Goal: Navigation & Orientation: Find specific page/section

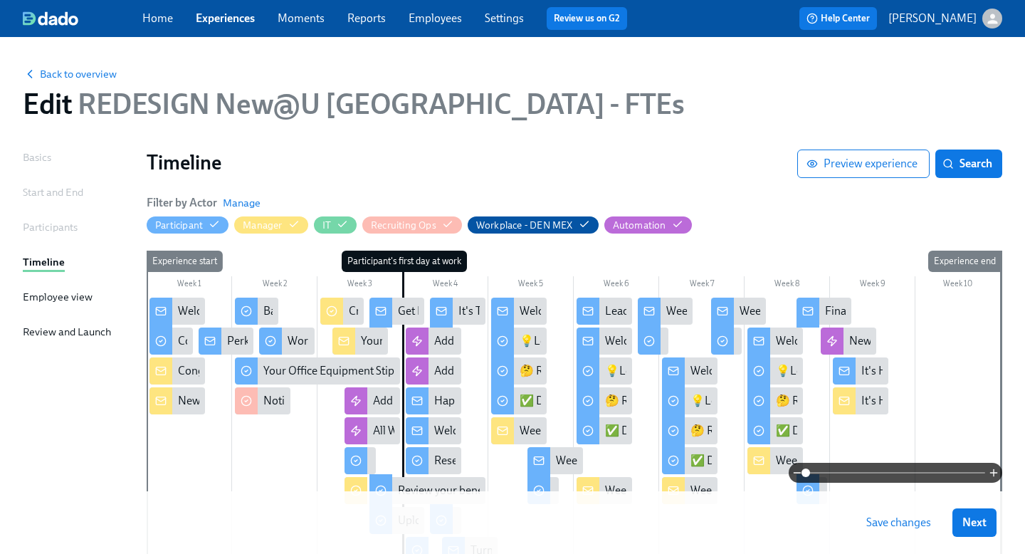
click at [159, 21] on link "Home" at bounding box center [157, 18] width 31 height 14
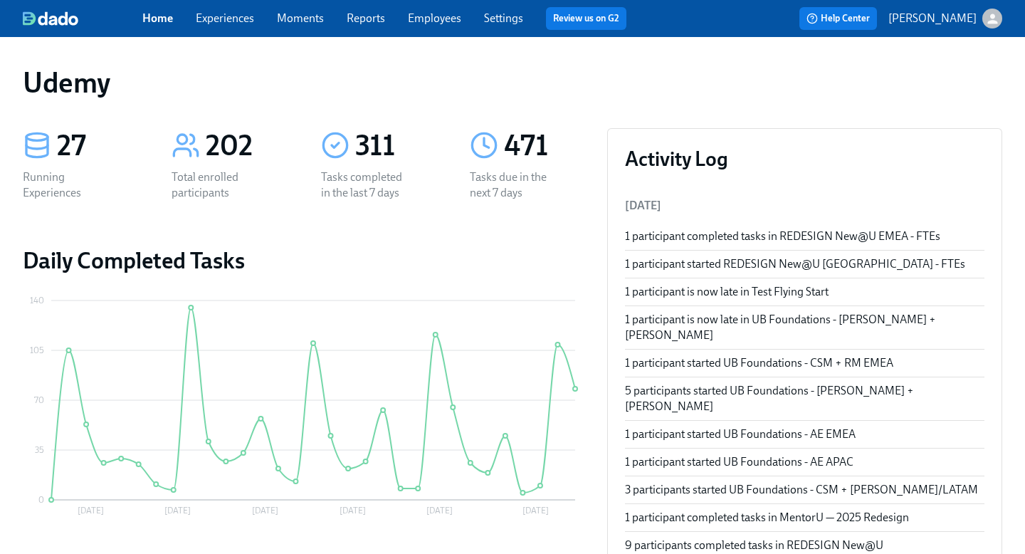
click at [211, 17] on link "Experiences" at bounding box center [225, 18] width 58 height 14
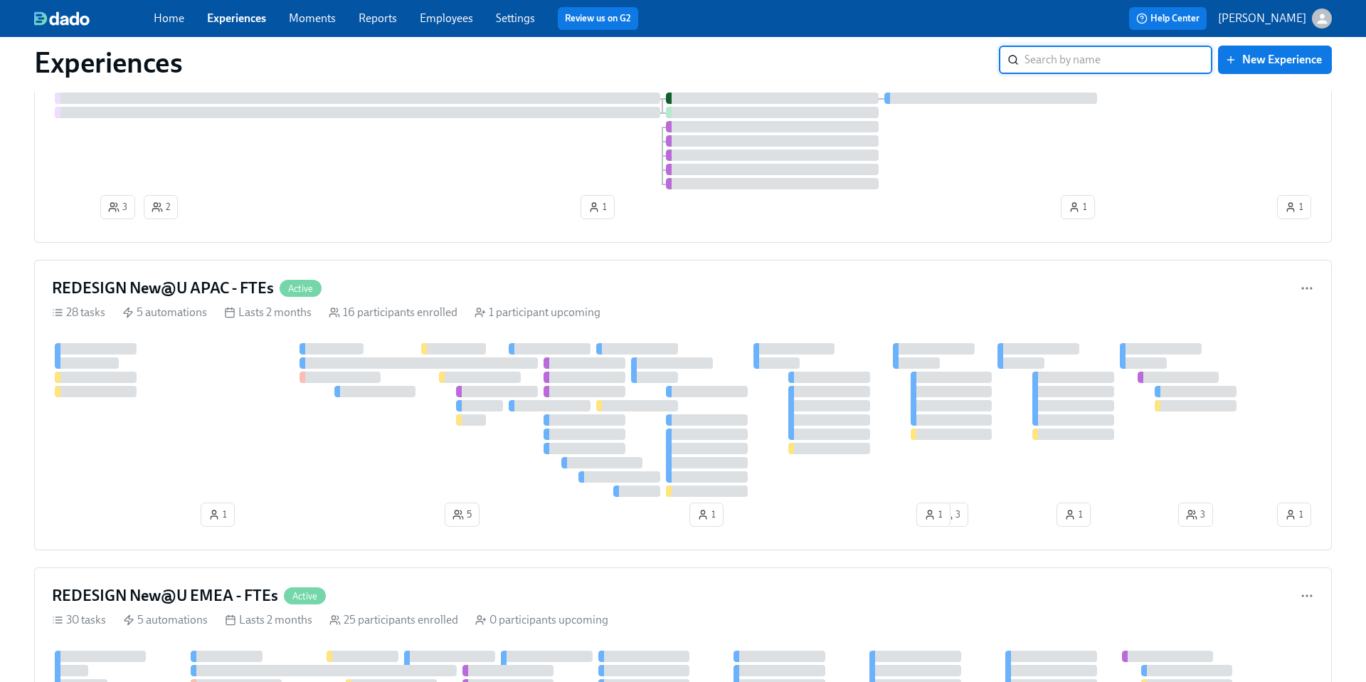
scroll to position [919, 0]
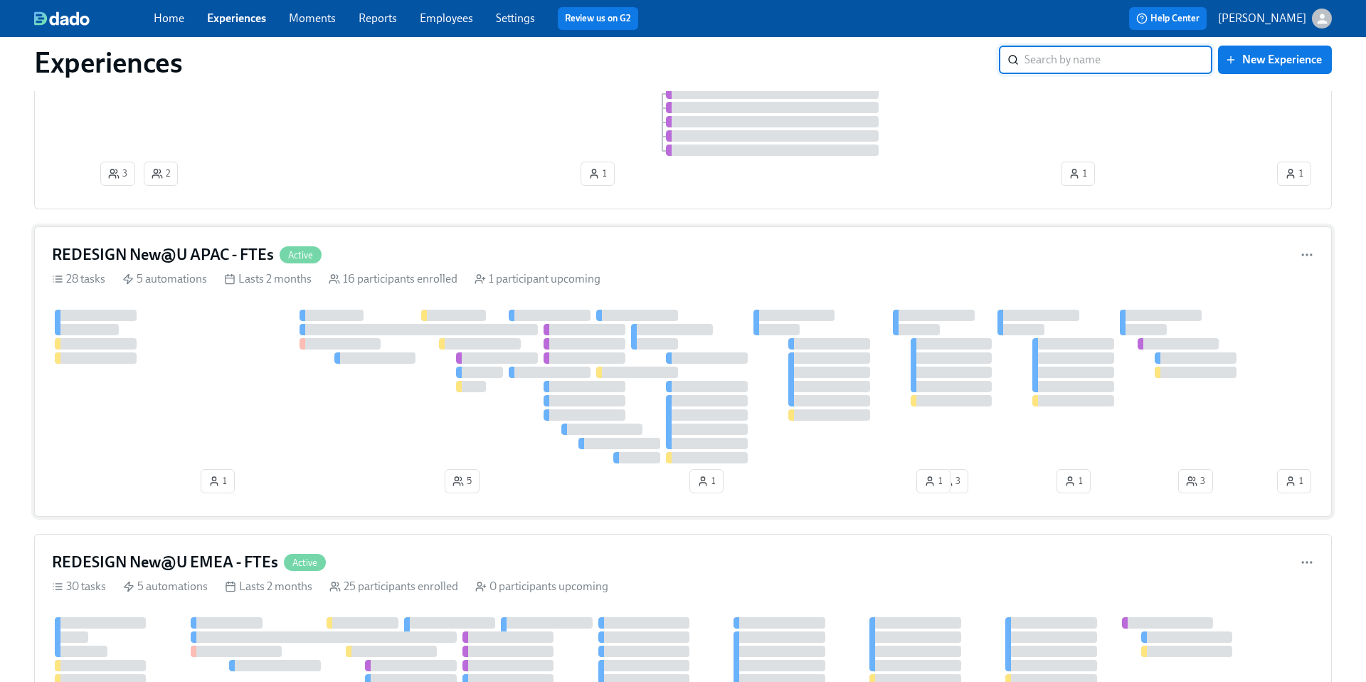
click at [218, 260] on h4 "REDESIGN New@U APAC - FTEs" at bounding box center [163, 254] width 222 height 21
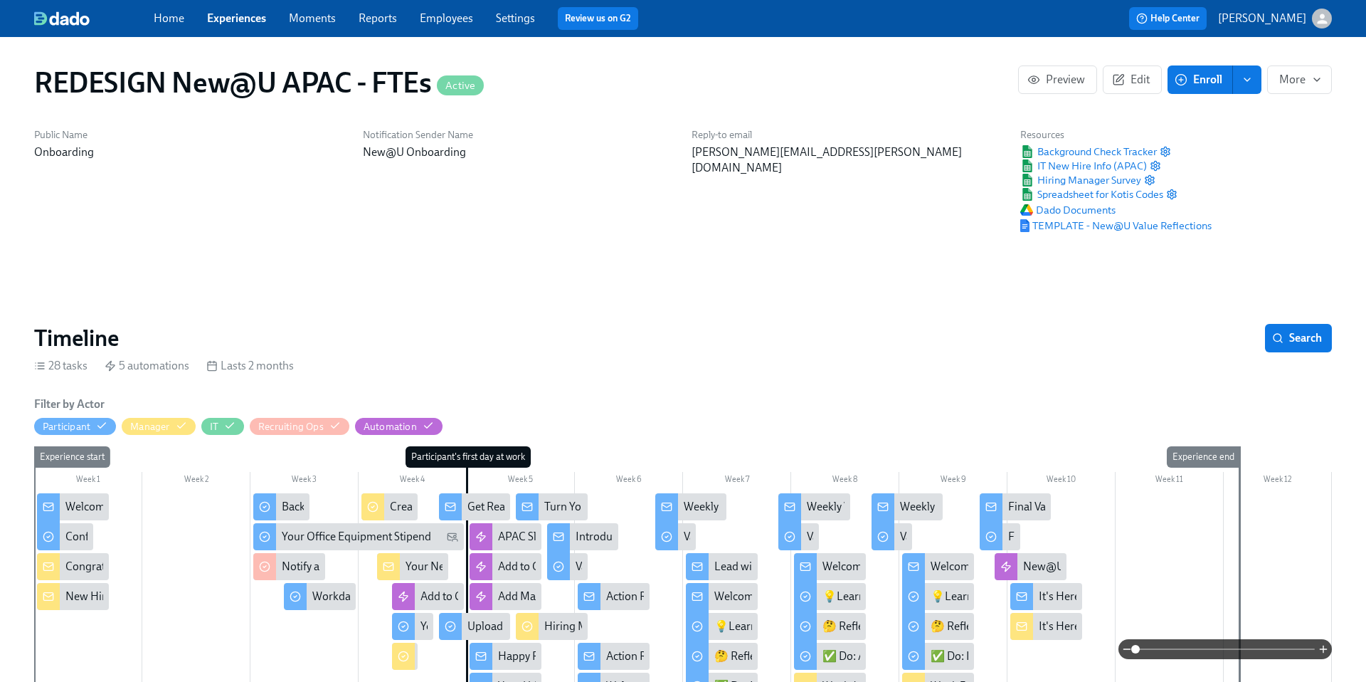
click at [243, 17] on link "Experiences" at bounding box center [236, 18] width 59 height 14
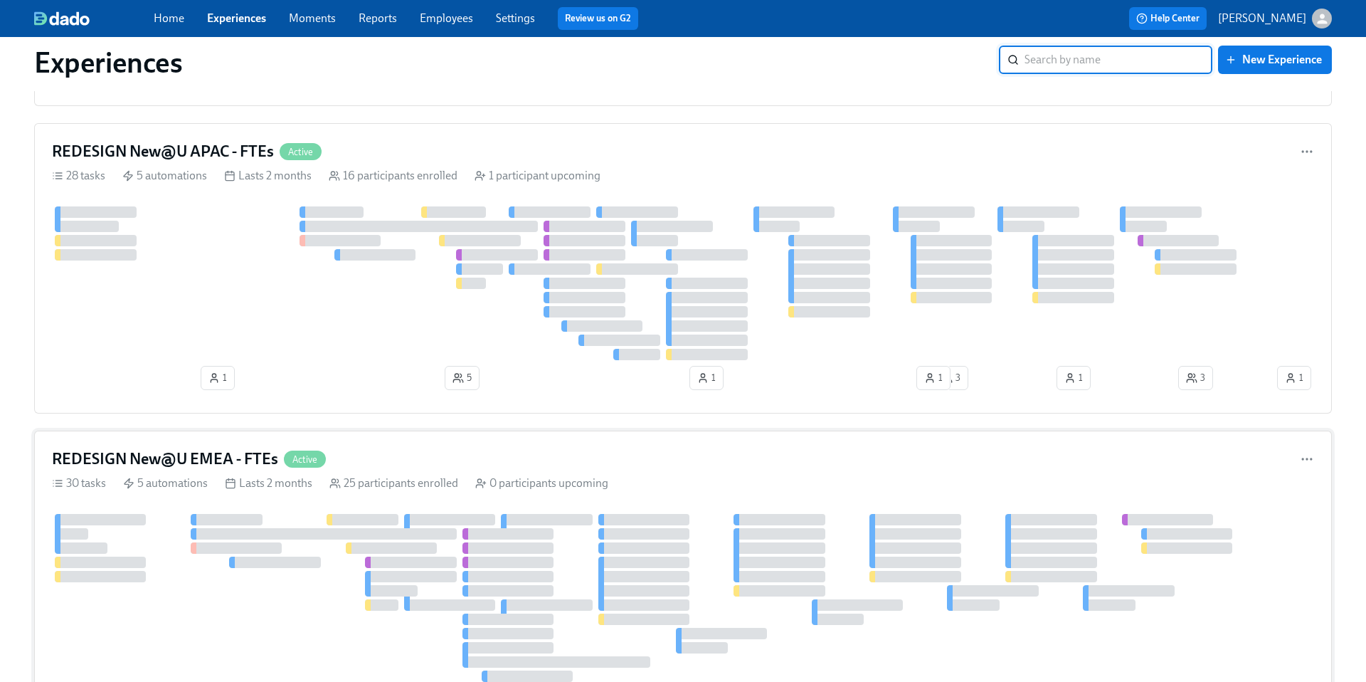
scroll to position [1029, 0]
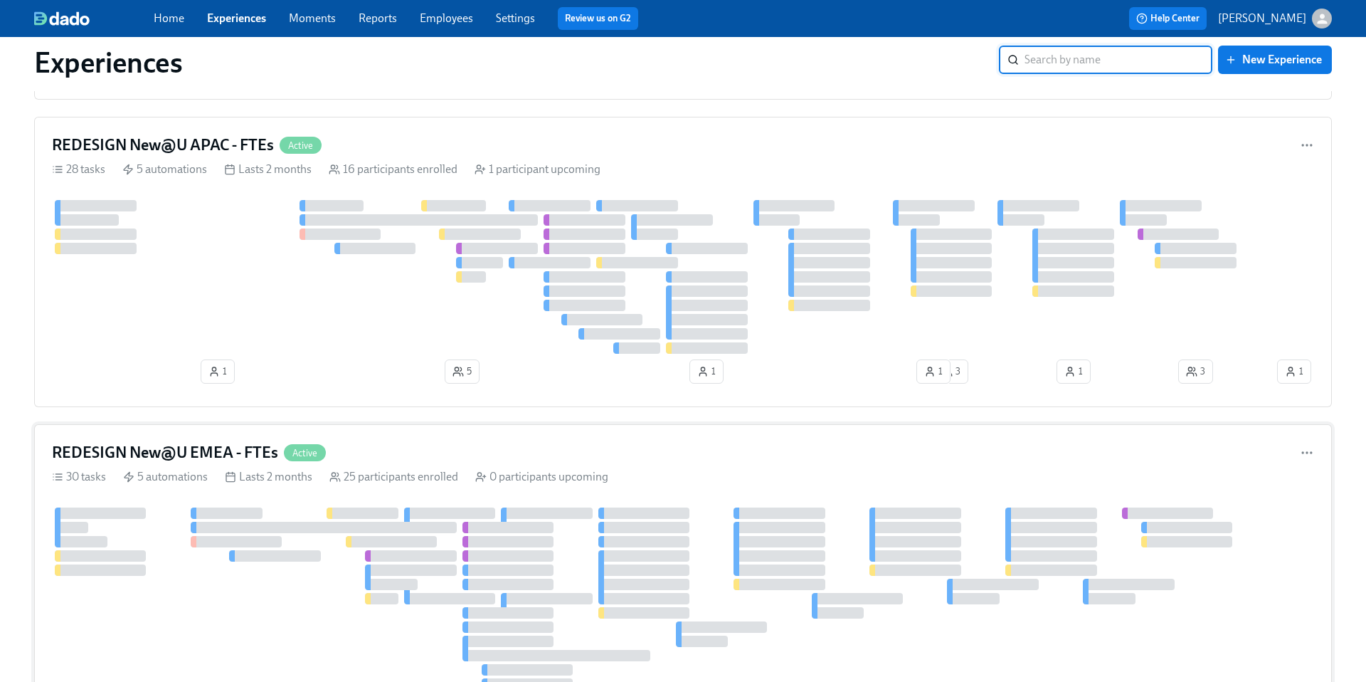
click at [204, 454] on h4 "REDESIGN New@U EMEA - FTEs" at bounding box center [165, 452] width 226 height 21
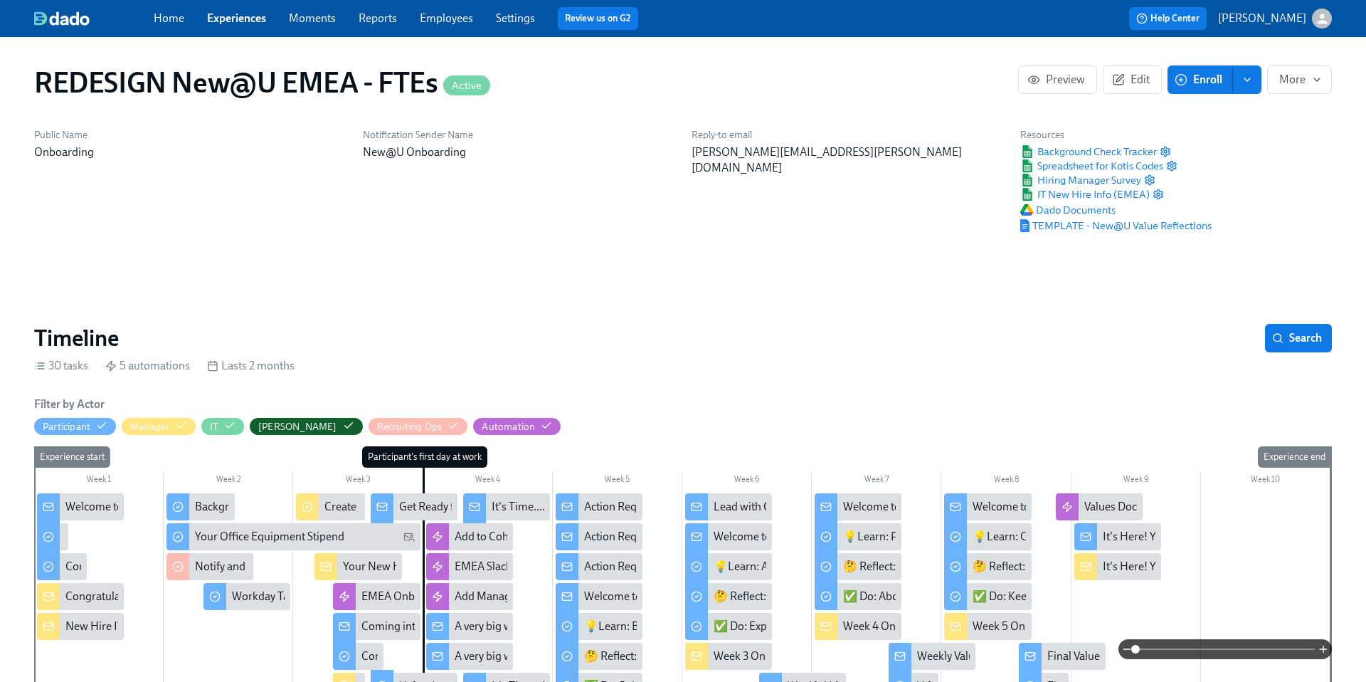
click at [234, 19] on link "Experiences" at bounding box center [236, 18] width 59 height 14
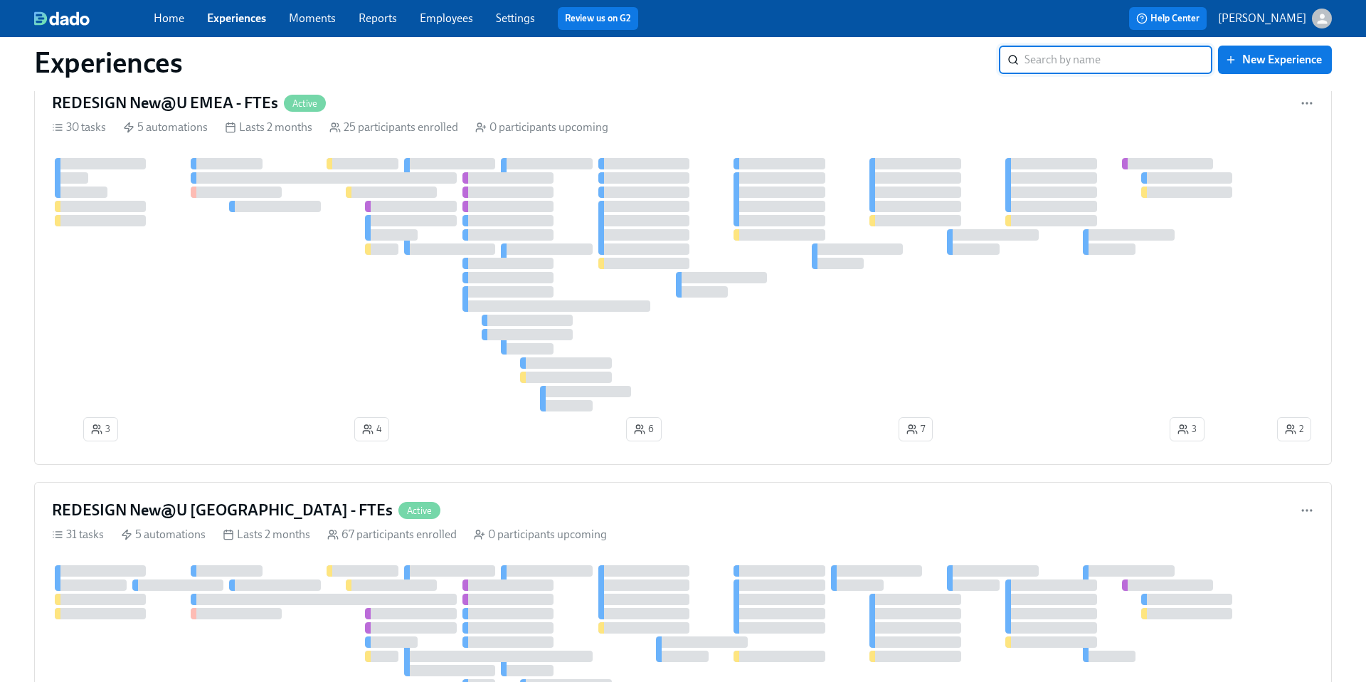
scroll to position [1391, 0]
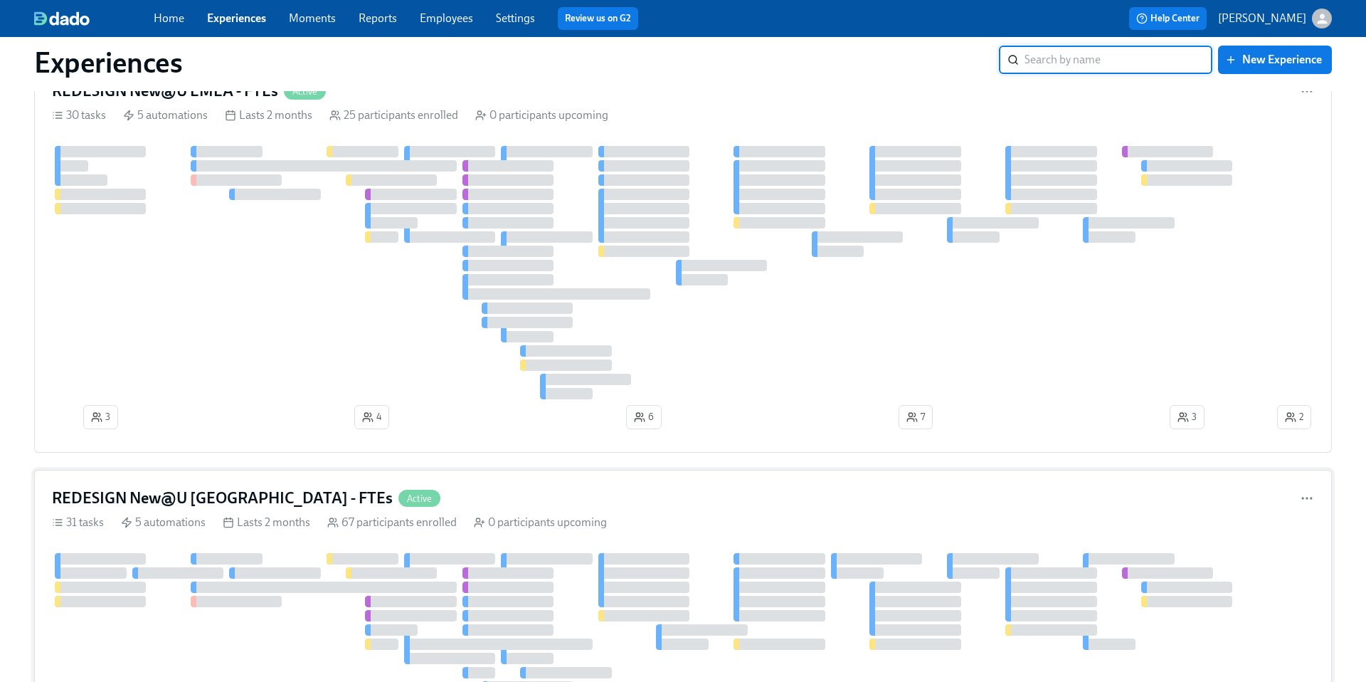
click at [221, 495] on h4 "REDESIGN New@U [GEOGRAPHIC_DATA] - FTEs" at bounding box center [222, 497] width 341 height 21
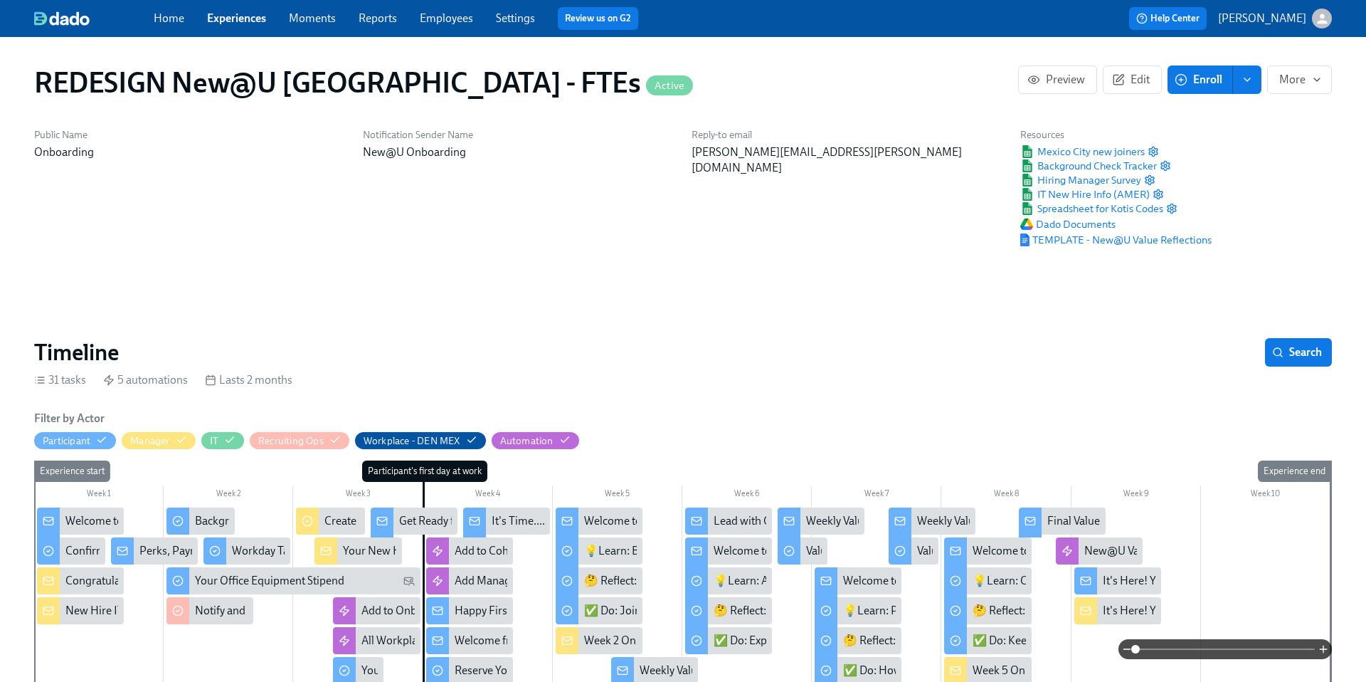
click at [218, 14] on link "Experiences" at bounding box center [236, 18] width 59 height 14
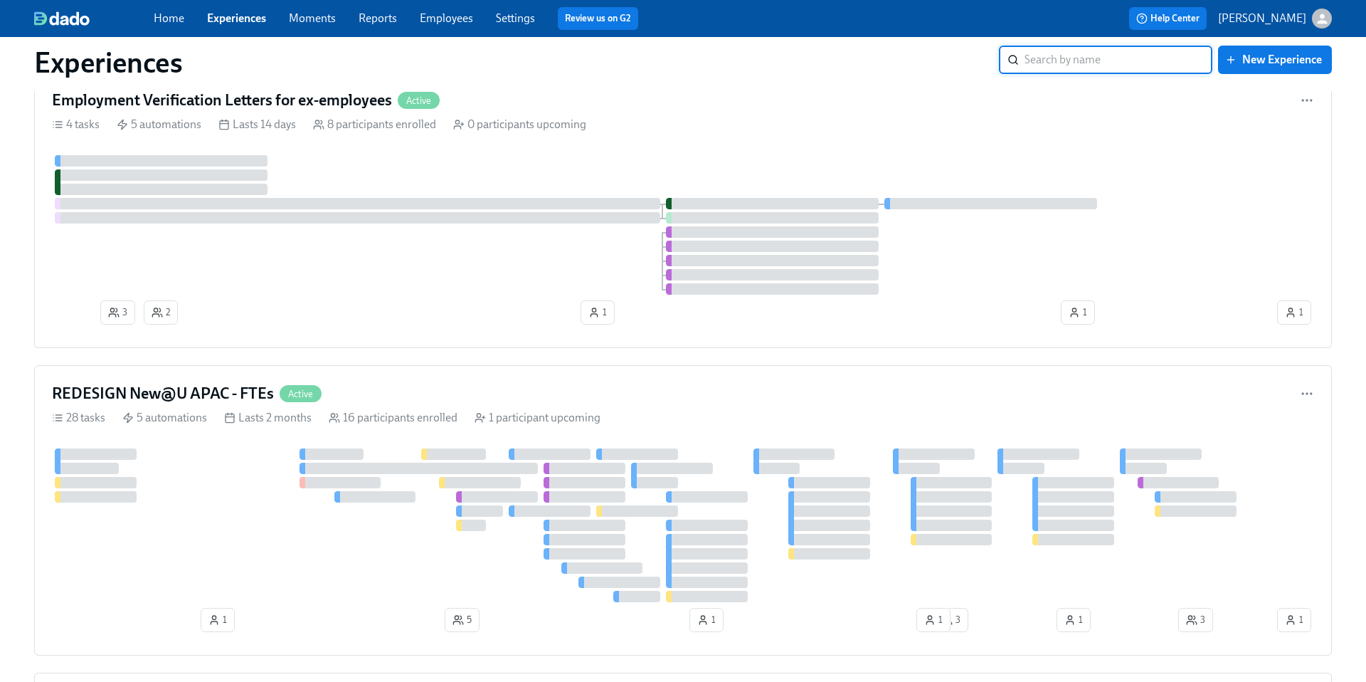
scroll to position [1040, 0]
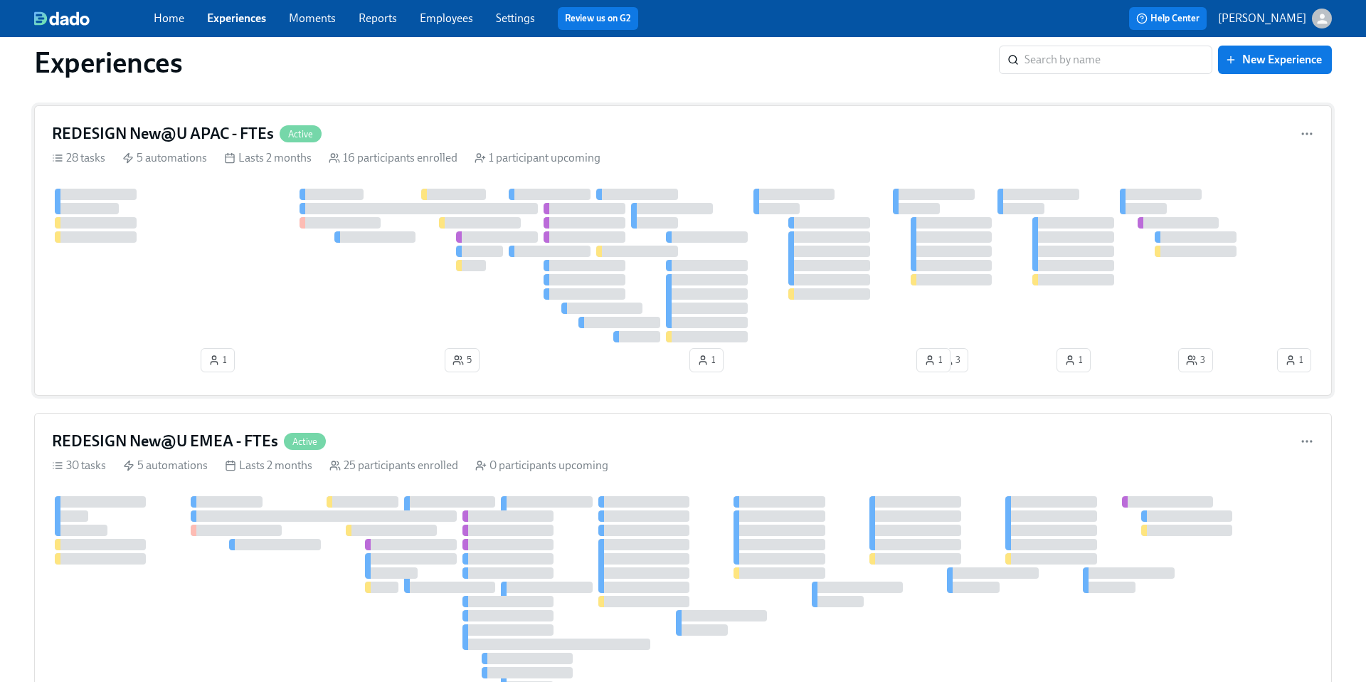
click at [231, 129] on h4 "REDESIGN New@U APAC - FTEs" at bounding box center [163, 133] width 222 height 21
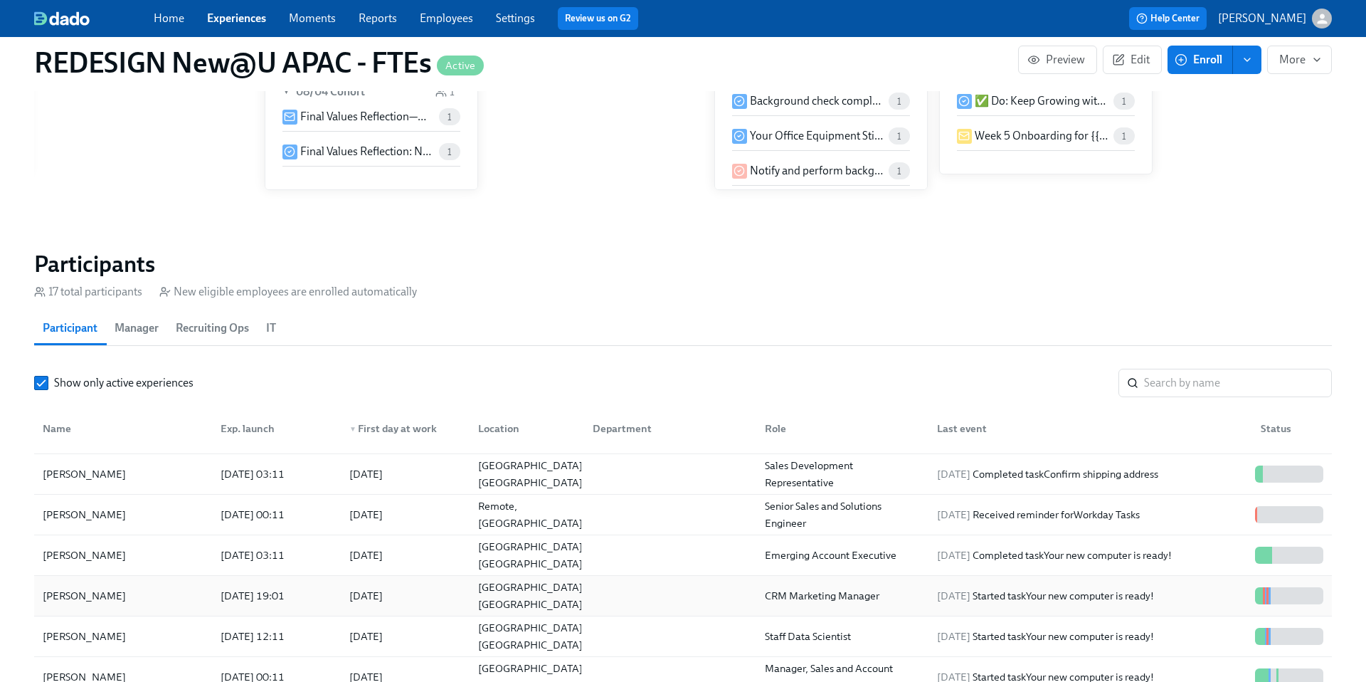
scroll to position [63, 0]
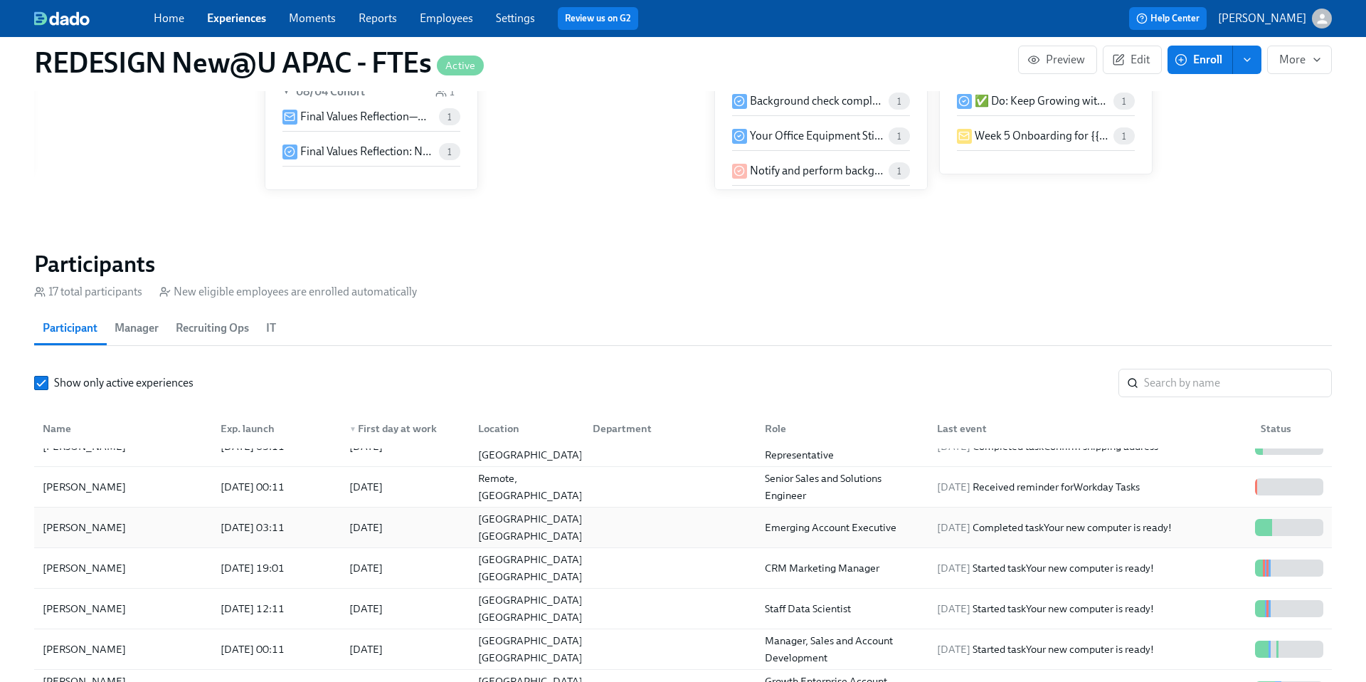
click at [74, 528] on div "[PERSON_NAME]" at bounding box center [84, 527] width 95 height 17
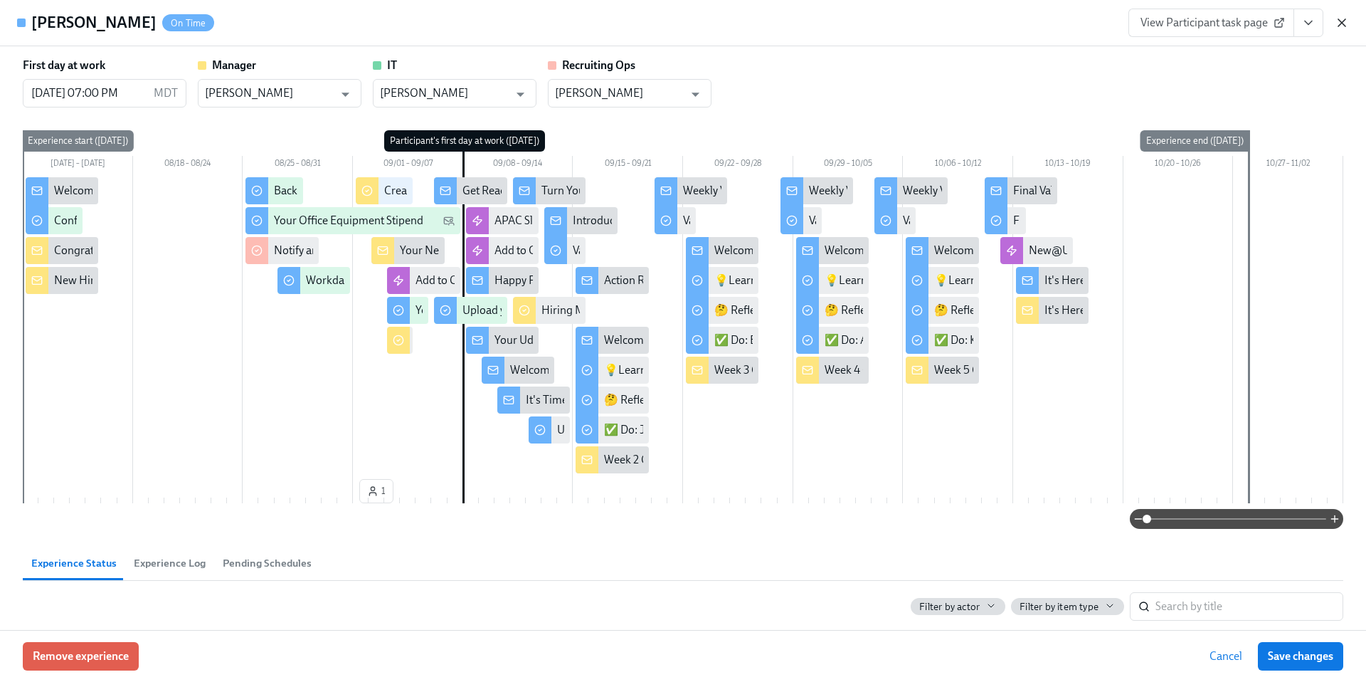
click at [1024, 24] on icon "button" at bounding box center [1342, 22] width 7 height 7
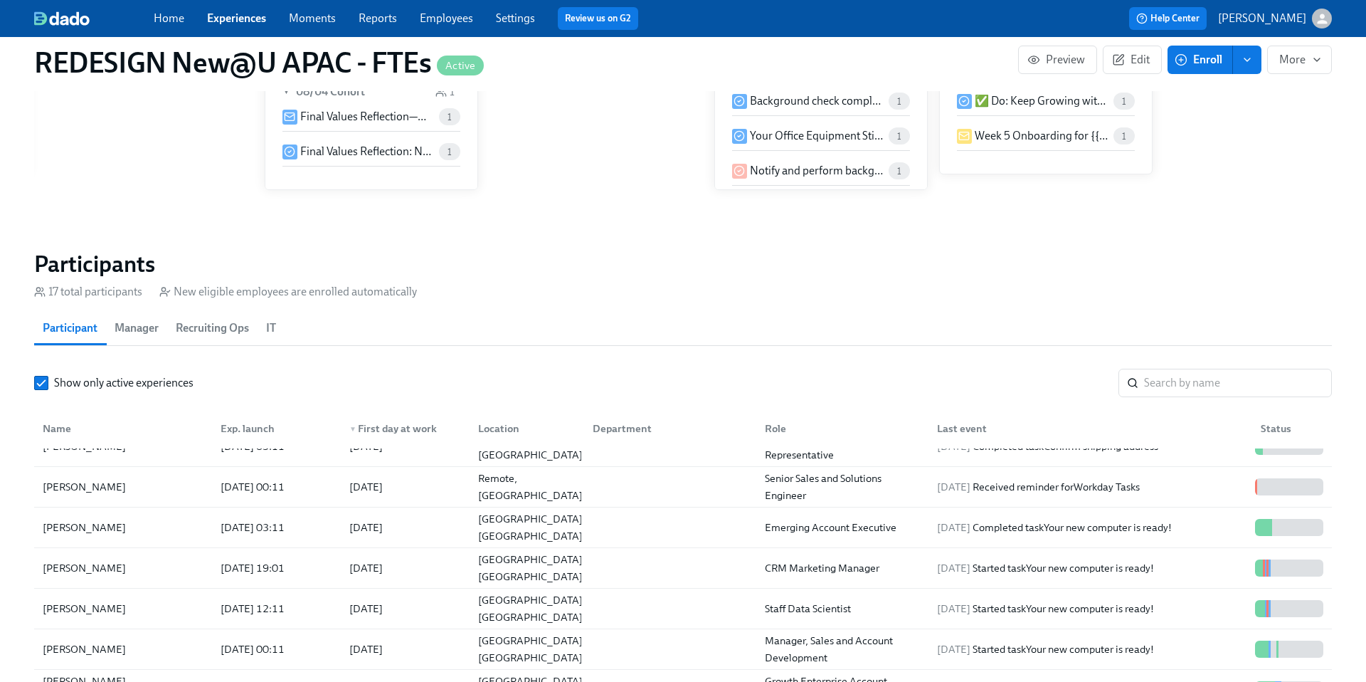
scroll to position [91, 0]
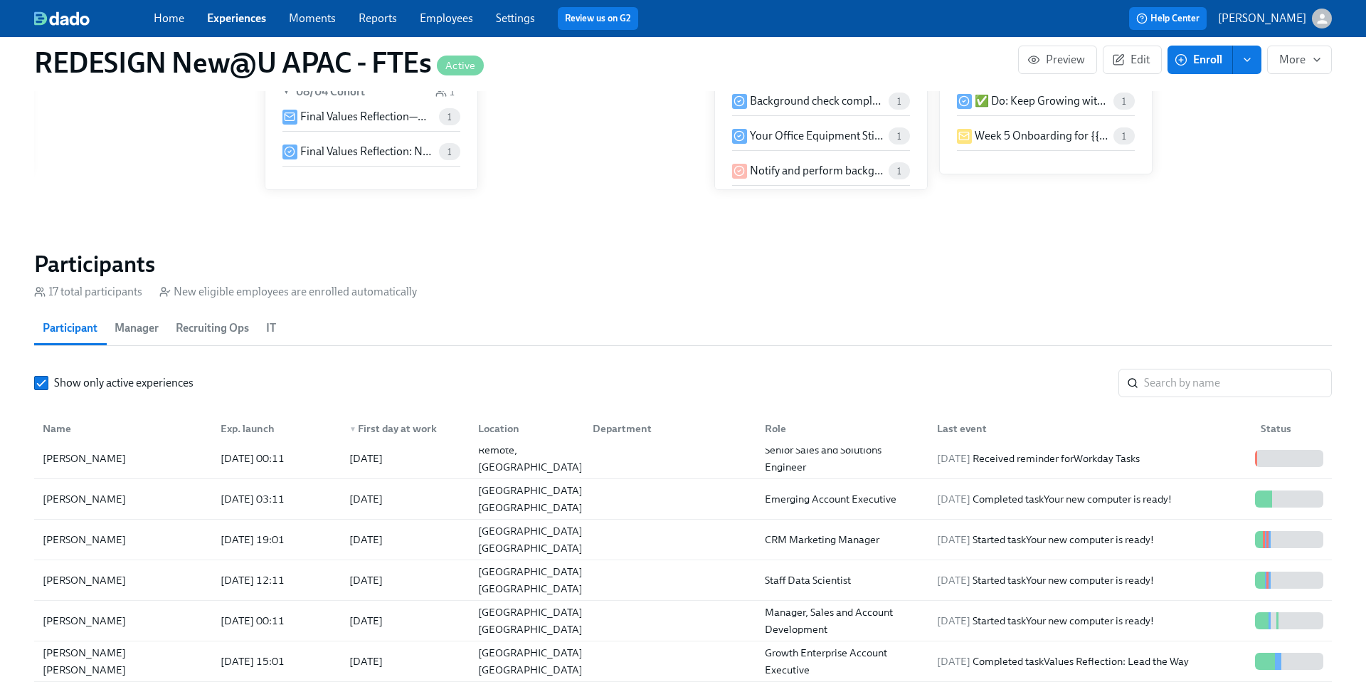
click at [165, 22] on link "Home" at bounding box center [169, 18] width 31 height 14
